Goal: Task Accomplishment & Management: Complete application form

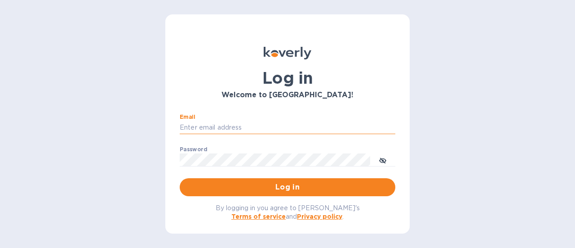
click at [232, 127] on input "Email" at bounding box center [288, 127] width 216 height 13
type input "rick@thevinbin.com"
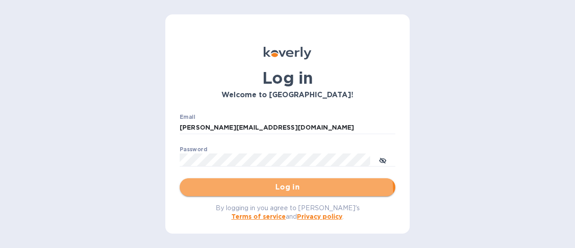
click at [286, 190] on span "Log in" at bounding box center [287, 187] width 201 height 11
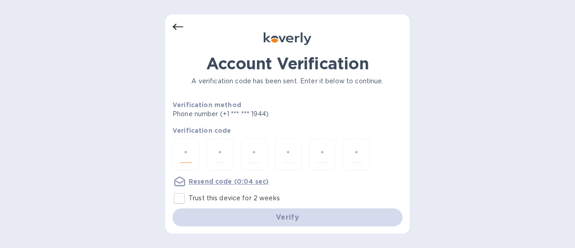
click at [188, 151] on input "number" at bounding box center [186, 154] width 12 height 17
type input "1"
type input "6"
type input "5"
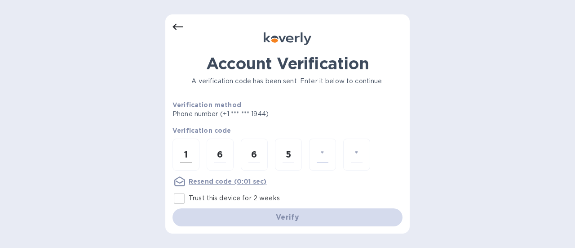
type input "7"
type input "9"
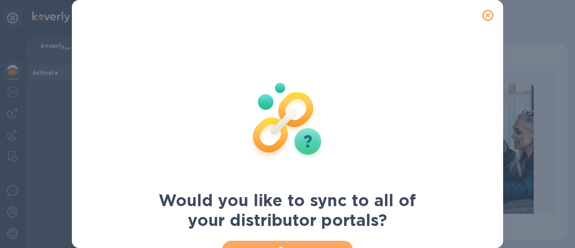
click at [316, 244] on span "Sync" at bounding box center [288, 249] width 116 height 11
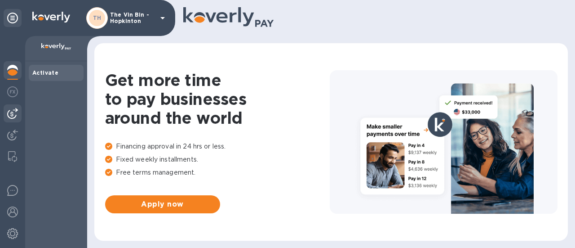
click at [14, 116] on img at bounding box center [12, 113] width 11 height 11
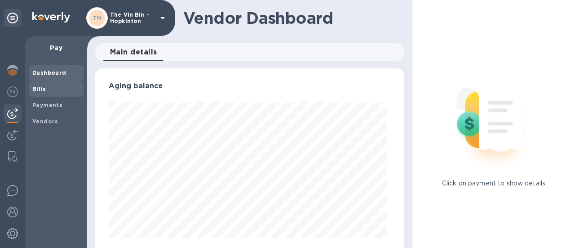
scroll to position [194, 306]
click at [45, 106] on b "Payments" at bounding box center [47, 105] width 30 height 7
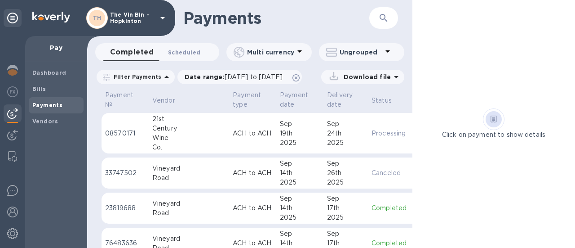
click at [171, 52] on span "Scheduled 0" at bounding box center [184, 52] width 32 height 9
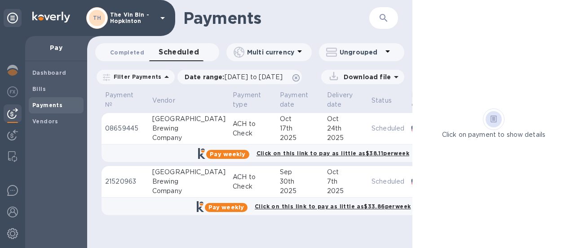
click at [121, 52] on span "Completed 0" at bounding box center [127, 52] width 34 height 9
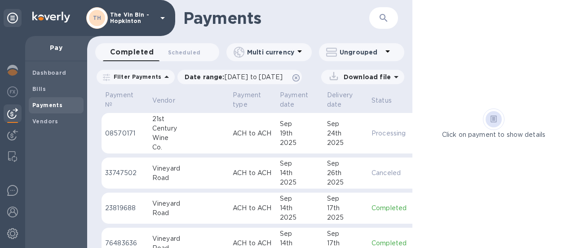
click at [173, 124] on div "Century" at bounding box center [188, 128] width 73 height 9
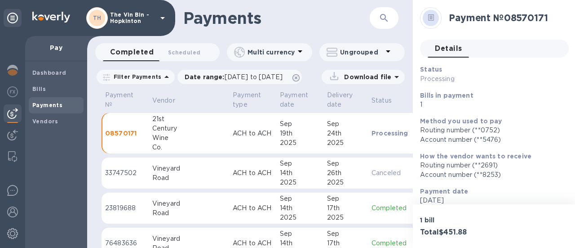
click at [172, 124] on div "Century" at bounding box center [188, 128] width 73 height 9
click at [163, 98] on p "Vendor" at bounding box center [163, 100] width 23 height 9
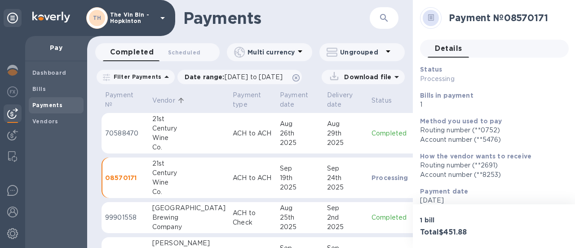
click at [166, 139] on div "Wine" at bounding box center [188, 137] width 73 height 9
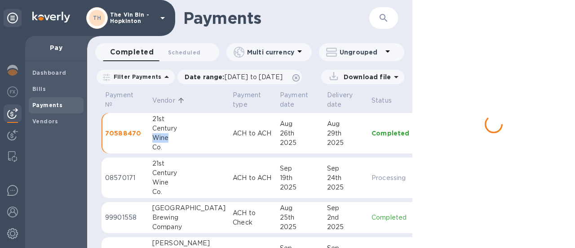
click at [166, 139] on div "Wine" at bounding box center [188, 137] width 73 height 9
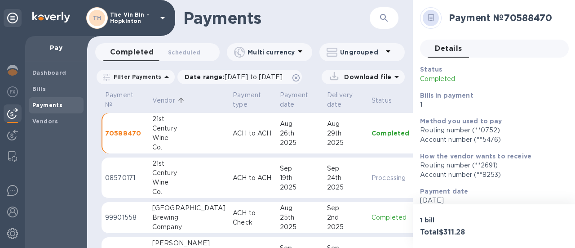
click at [170, 180] on div "Wine" at bounding box center [188, 181] width 73 height 9
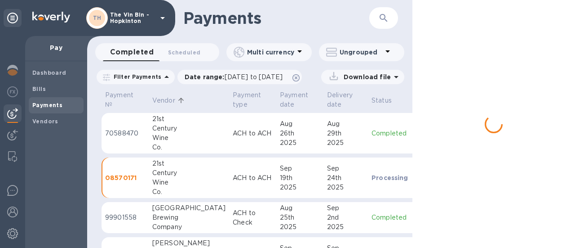
click at [170, 180] on div "Wine" at bounding box center [188, 181] width 73 height 9
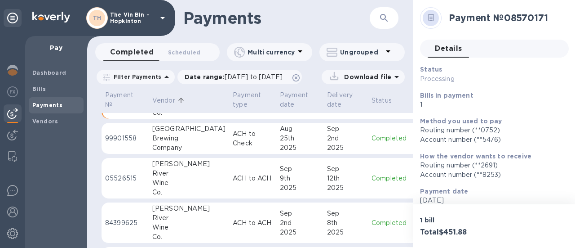
scroll to position [90, 0]
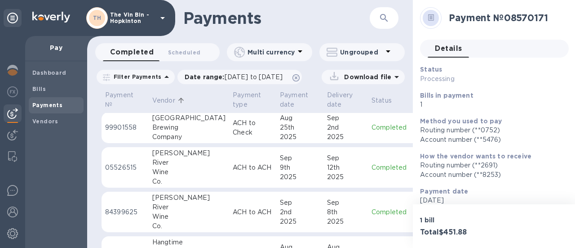
click at [168, 174] on div "Wine" at bounding box center [188, 171] width 73 height 9
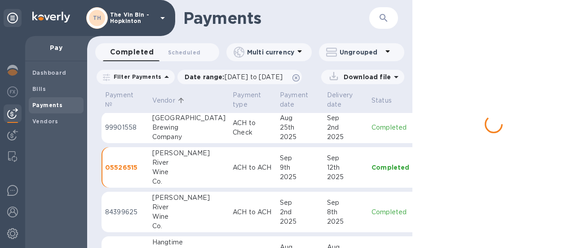
click at [168, 174] on div "Wine" at bounding box center [188, 171] width 73 height 9
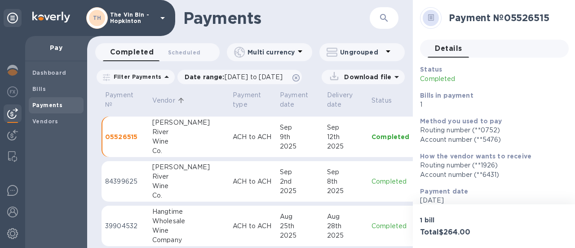
scroll to position [135, 0]
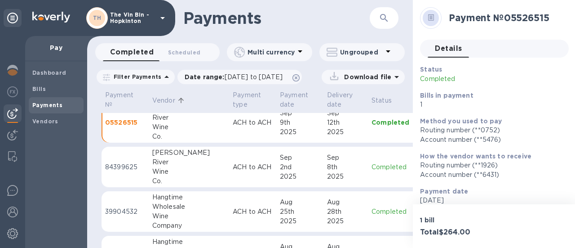
click at [162, 176] on div "Co." at bounding box center [188, 180] width 73 height 9
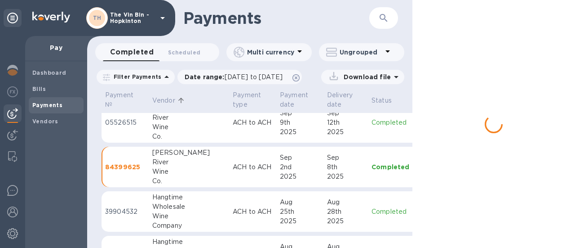
click at [162, 176] on div "Co." at bounding box center [188, 180] width 73 height 9
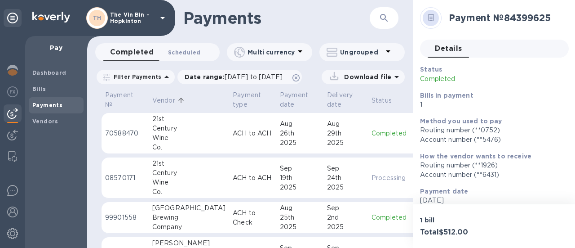
click at [184, 54] on span "Scheduled 0" at bounding box center [184, 52] width 32 height 9
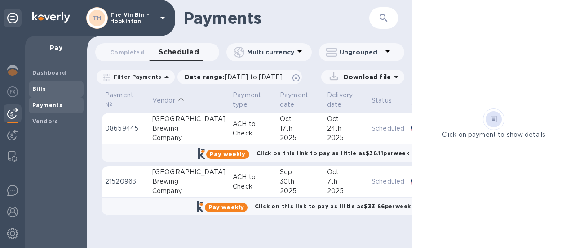
click at [45, 91] on span "Bills" at bounding box center [56, 88] width 48 height 9
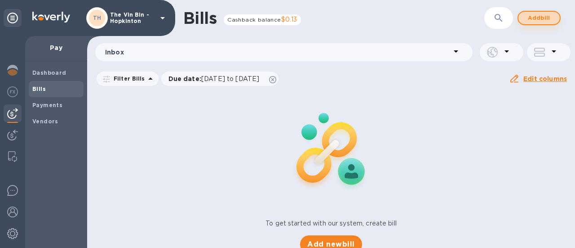
click at [550, 18] on span "Add bill" at bounding box center [539, 18] width 27 height 11
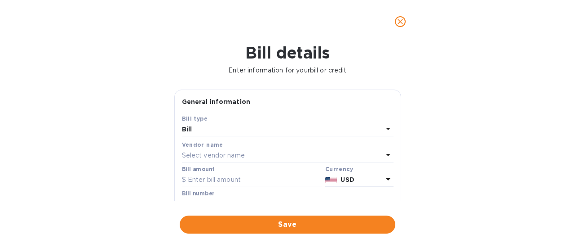
click at [239, 156] on p "Select vendor name" at bounding box center [213, 155] width 63 height 9
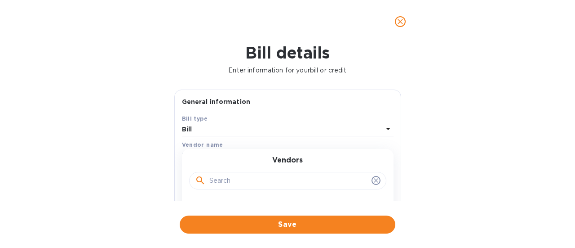
click at [246, 181] on input "text" at bounding box center [288, 180] width 159 height 13
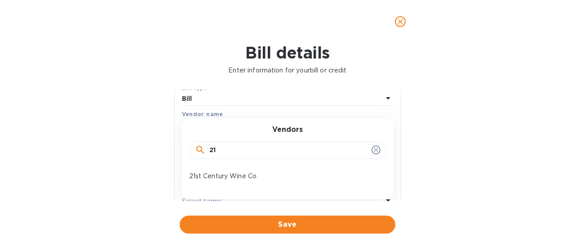
scroll to position [45, 0]
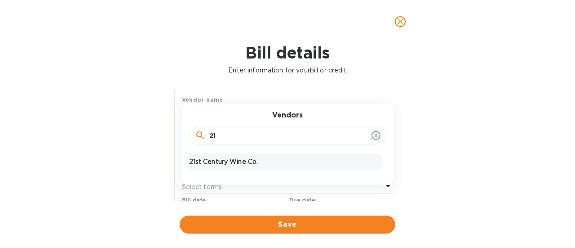
type input "21"
click at [227, 162] on p "21st Century Wine Co." at bounding box center [284, 161] width 190 height 9
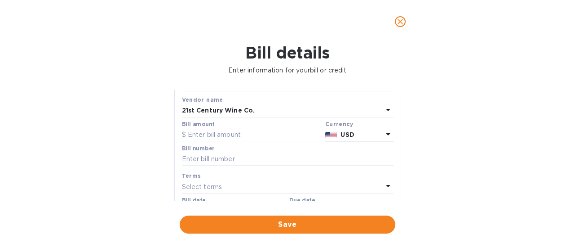
scroll to position [0, 0]
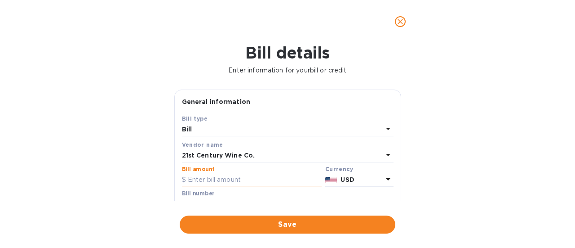
click at [222, 177] on input "text" at bounding box center [252, 179] width 140 height 13
type input "961.82"
click at [214, 195] on div "Bill number" at bounding box center [288, 200] width 212 height 21
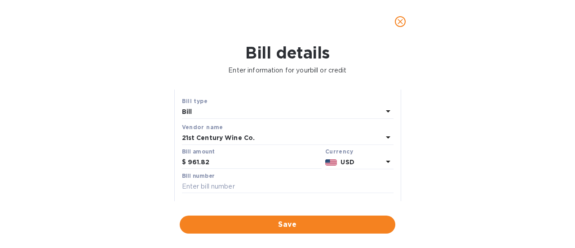
scroll to position [45, 0]
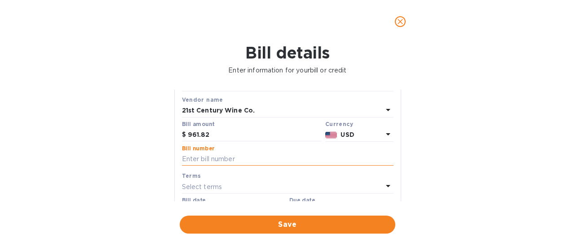
click at [211, 157] on input "text" at bounding box center [288, 158] width 212 height 13
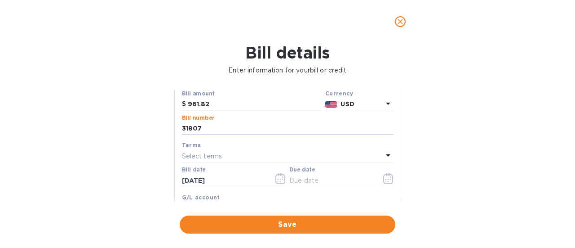
scroll to position [90, 0]
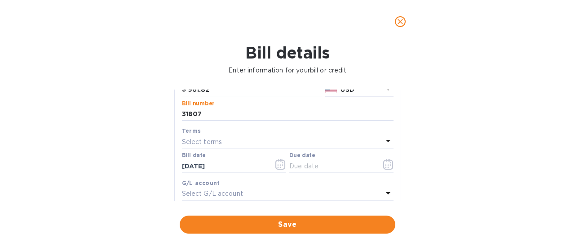
type input "31807"
click at [212, 142] on p "Select terms" at bounding box center [202, 141] width 40 height 9
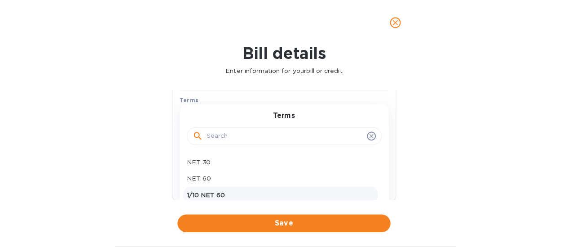
scroll to position [135, 0]
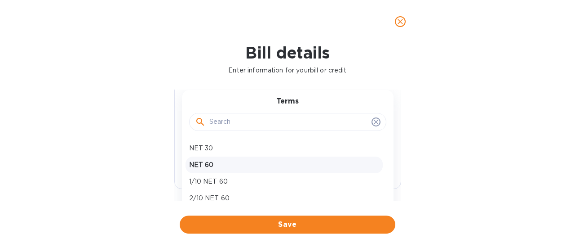
click at [209, 165] on p "NET 60" at bounding box center [284, 164] width 190 height 9
type input "[DATE]"
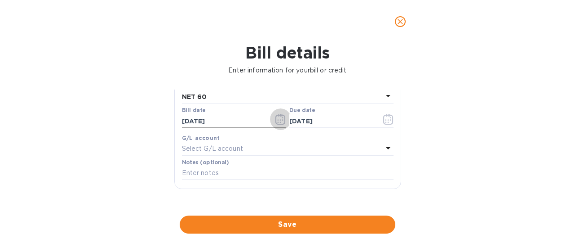
click at [282, 120] on icon "button" at bounding box center [280, 119] width 10 height 11
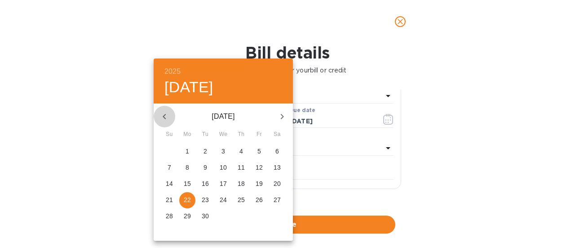
click at [165, 117] on icon "button" at bounding box center [164, 116] width 11 height 11
click at [165, 116] on icon "button" at bounding box center [164, 116] width 11 height 11
click at [261, 202] on p "25" at bounding box center [259, 199] width 7 height 9
type input "[DATE]"
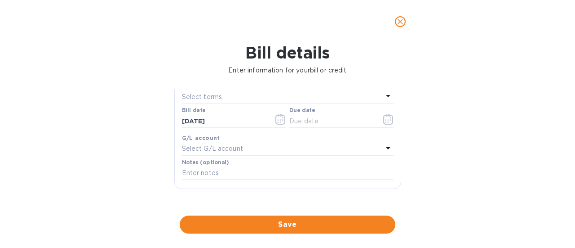
click at [229, 97] on div "Select terms" at bounding box center [282, 96] width 201 height 13
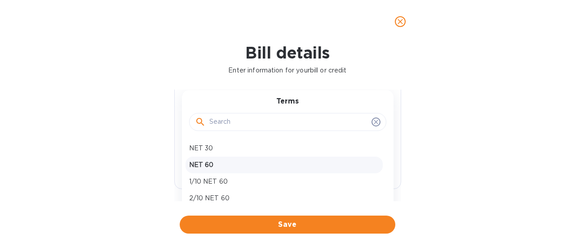
click at [220, 161] on p "NET 60" at bounding box center [284, 164] width 190 height 9
type input "[DATE]"
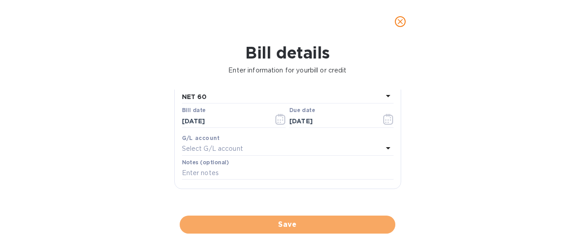
click at [307, 223] on span "Save" at bounding box center [287, 224] width 201 height 11
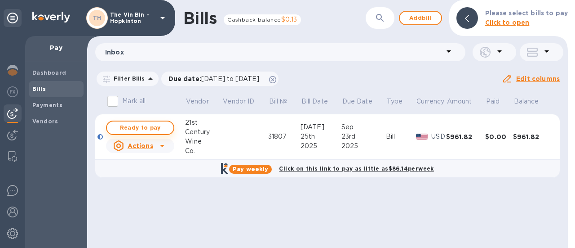
click at [159, 123] on span "Ready to pay" at bounding box center [140, 127] width 52 height 11
checkbox input "true"
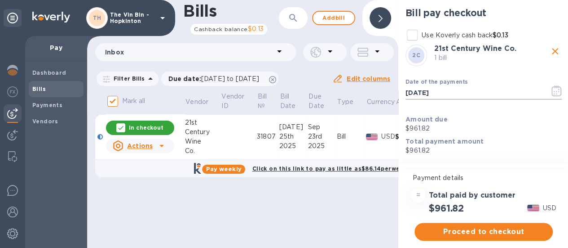
click at [448, 91] on input "[DATE]" at bounding box center [474, 92] width 137 height 13
click at [553, 86] on icon "button" at bounding box center [557, 90] width 10 height 11
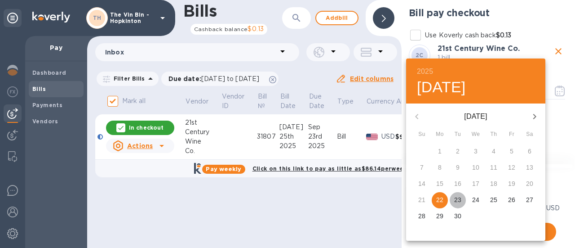
click at [458, 198] on p "23" at bounding box center [457, 199] width 7 height 9
type input "[DATE]"
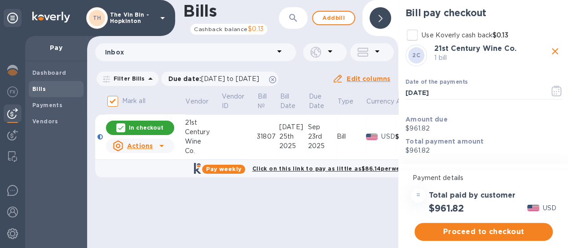
scroll to position [7, 0]
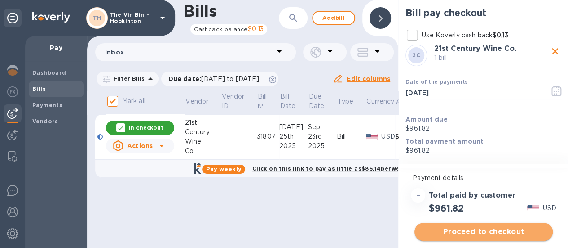
click at [480, 226] on span "Proceed to checkout" at bounding box center [484, 231] width 124 height 11
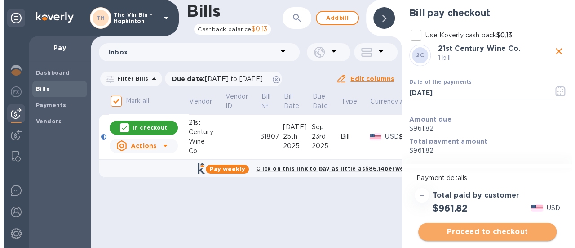
scroll to position [0, 0]
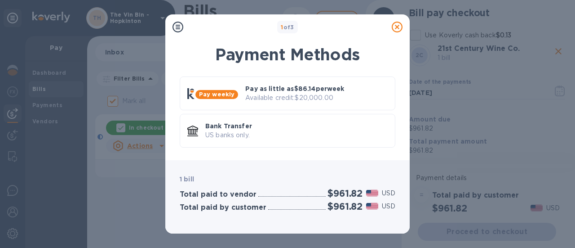
drag, startPoint x: 233, startPoint y: 133, endPoint x: 238, endPoint y: 135, distance: 5.7
click at [235, 133] on p "US banks only." at bounding box center [296, 134] width 182 height 9
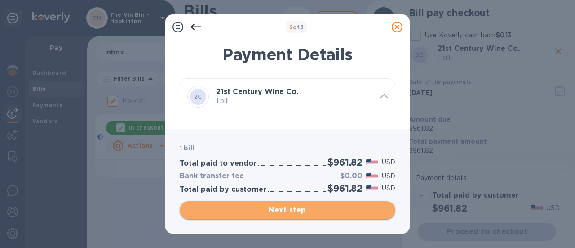
click at [282, 206] on span "Next step" at bounding box center [287, 209] width 201 height 11
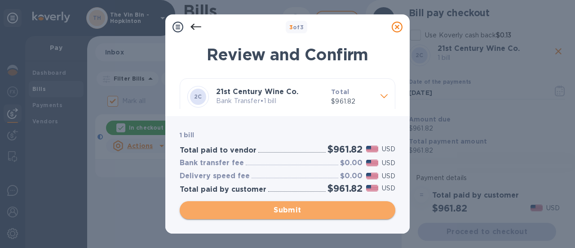
click at [280, 206] on span "Submit" at bounding box center [287, 209] width 201 height 11
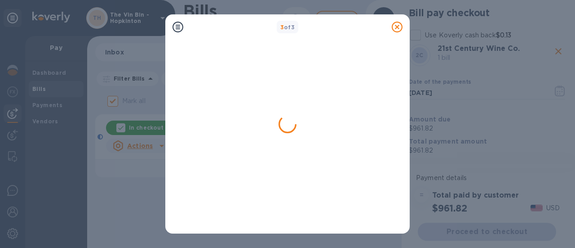
checkbox input "false"
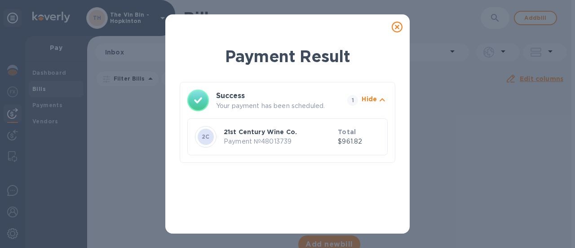
click at [397, 27] on icon at bounding box center [397, 27] width 11 height 11
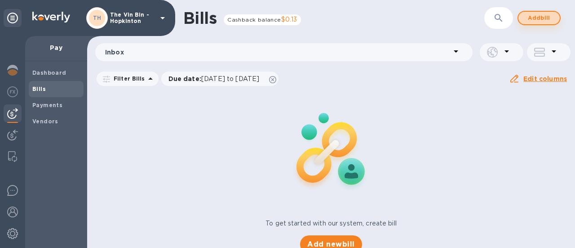
click at [540, 12] on button "Add bill" at bounding box center [539, 18] width 43 height 14
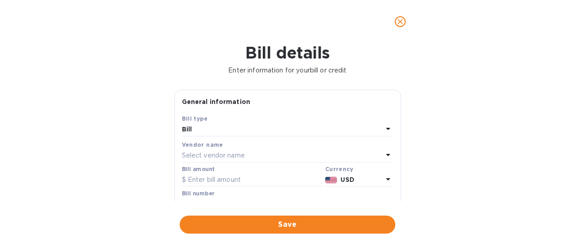
click at [245, 152] on div "Select vendor name" at bounding box center [282, 155] width 201 height 13
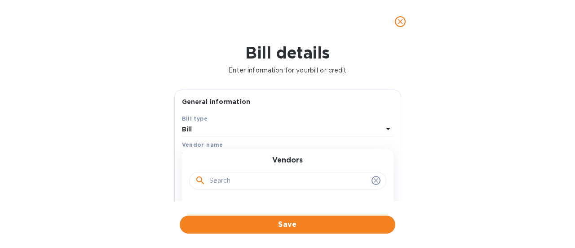
click at [239, 177] on input "text" at bounding box center [288, 180] width 159 height 13
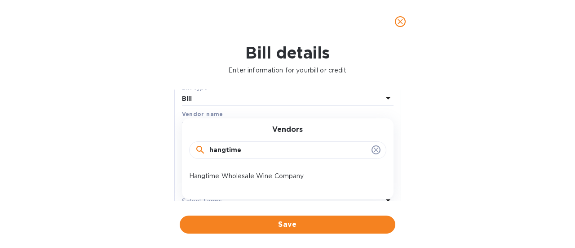
scroll to position [45, 0]
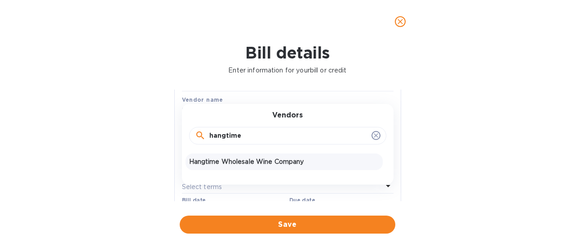
type input "hangtime"
click at [231, 162] on p "Hangtime Wholesale Wine Company" at bounding box center [284, 161] width 190 height 9
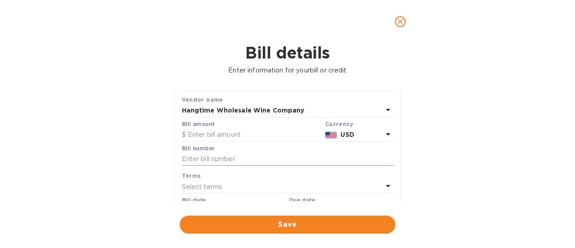
click at [232, 158] on input "text" at bounding box center [288, 158] width 212 height 13
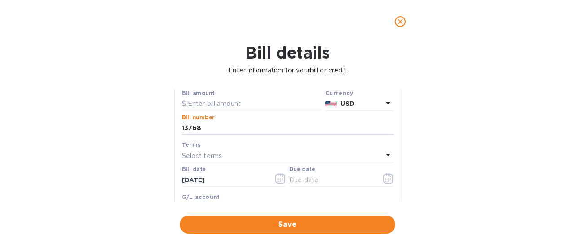
scroll to position [90, 0]
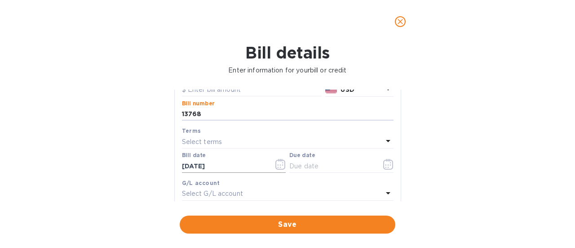
type input "13768"
click at [217, 161] on input "[DATE]" at bounding box center [224, 165] width 85 height 13
click at [277, 163] on icon "button" at bounding box center [280, 164] width 10 height 11
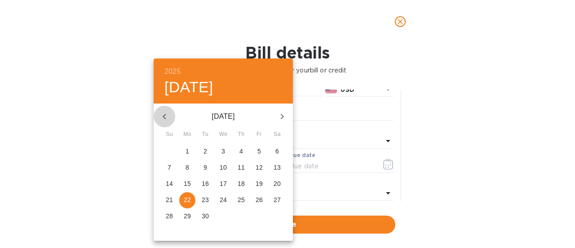
click at [163, 117] on icon "button" at bounding box center [164, 116] width 11 height 11
click at [223, 199] on p "23" at bounding box center [223, 199] width 7 height 9
type input "[DATE]"
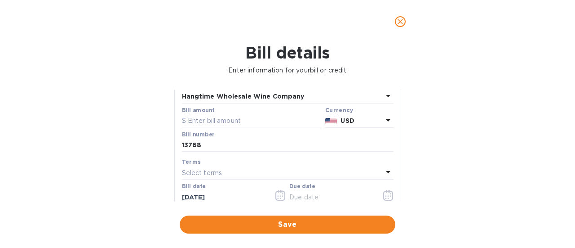
scroll to position [45, 0]
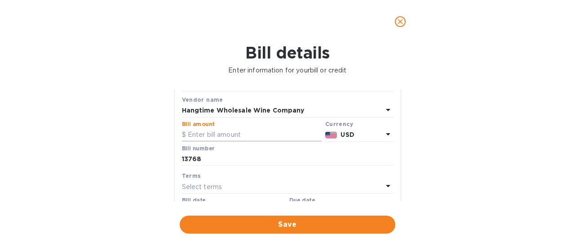
click at [212, 134] on input "text" at bounding box center [252, 134] width 140 height 13
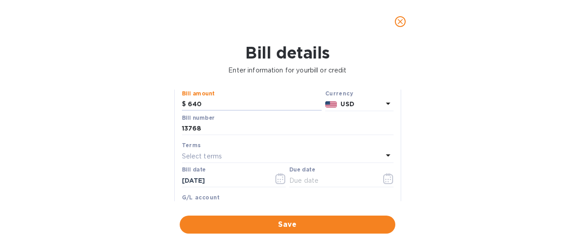
scroll to position [90, 0]
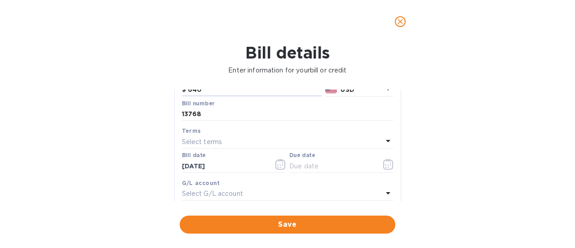
type input "640"
click at [212, 140] on p "Select terms" at bounding box center [202, 141] width 40 height 9
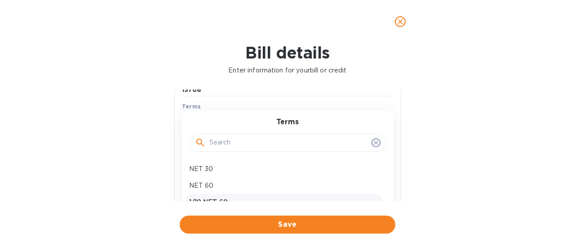
scroll to position [135, 0]
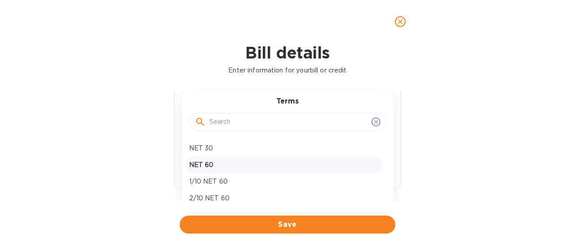
click at [207, 166] on p "NET 60" at bounding box center [284, 164] width 190 height 9
type input "[DATE]"
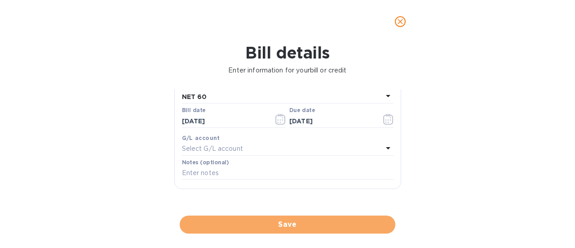
click at [288, 226] on span "Save" at bounding box center [287, 224] width 201 height 11
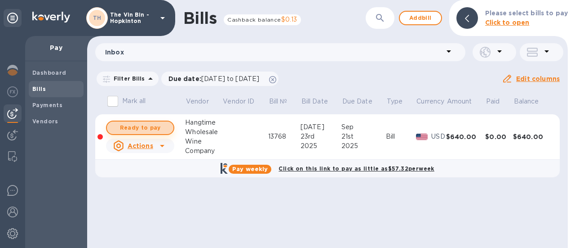
click at [156, 131] on span "Ready to pay" at bounding box center [140, 127] width 52 height 11
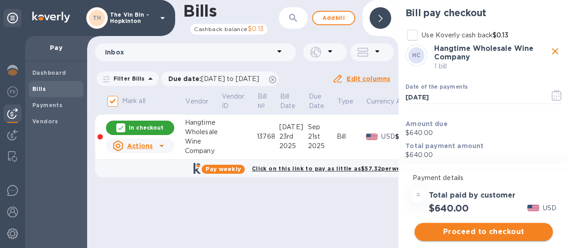
click at [457, 224] on button "Proceed to checkout" at bounding box center [484, 231] width 138 height 18
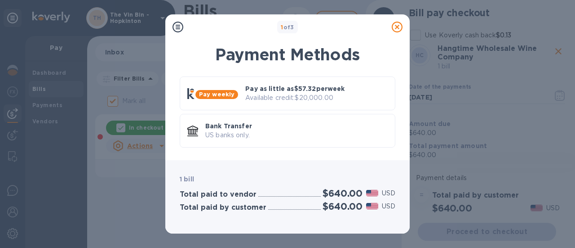
click at [233, 133] on p "US banks only." at bounding box center [296, 134] width 182 height 9
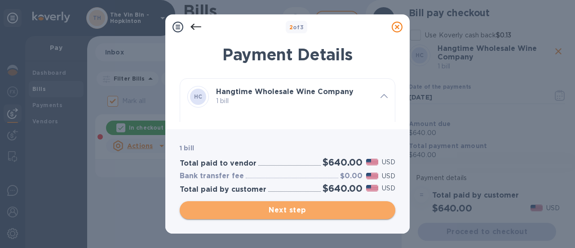
click at [274, 207] on span "Next step" at bounding box center [287, 209] width 201 height 11
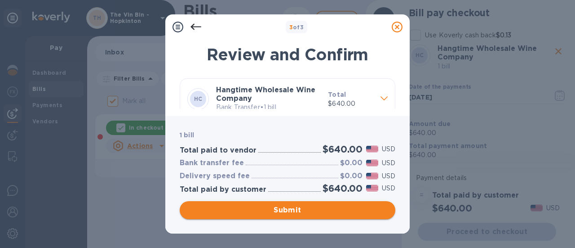
click at [274, 207] on span "Submit" at bounding box center [287, 209] width 201 height 11
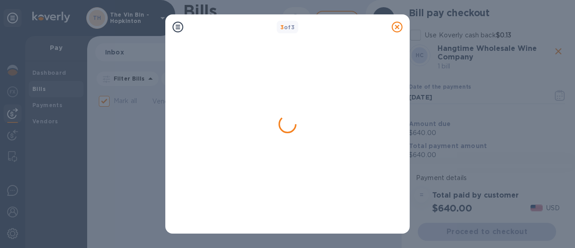
checkbox input "false"
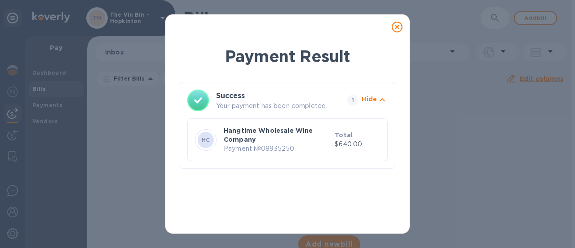
click at [397, 26] on icon at bounding box center [397, 27] width 11 height 11
